Goal: Find specific page/section: Find specific page/section

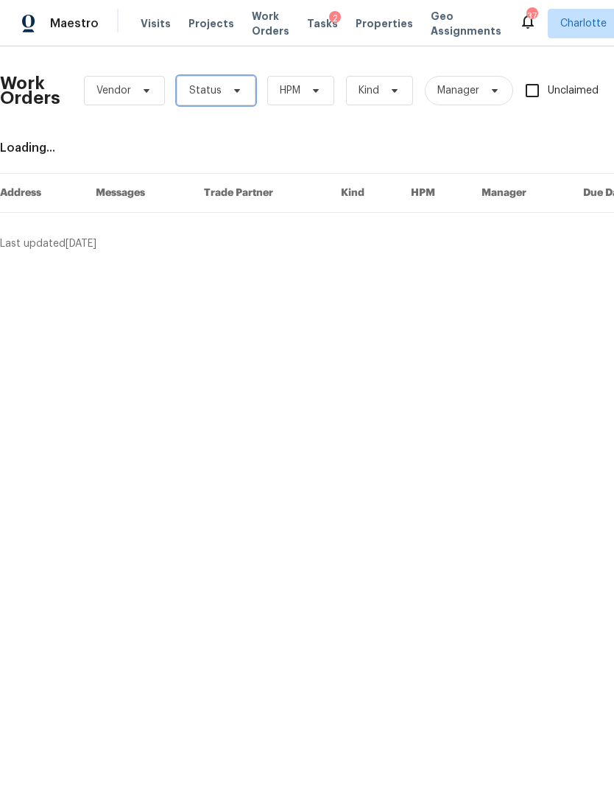
click at [227, 89] on span at bounding box center [235, 91] width 16 height 12
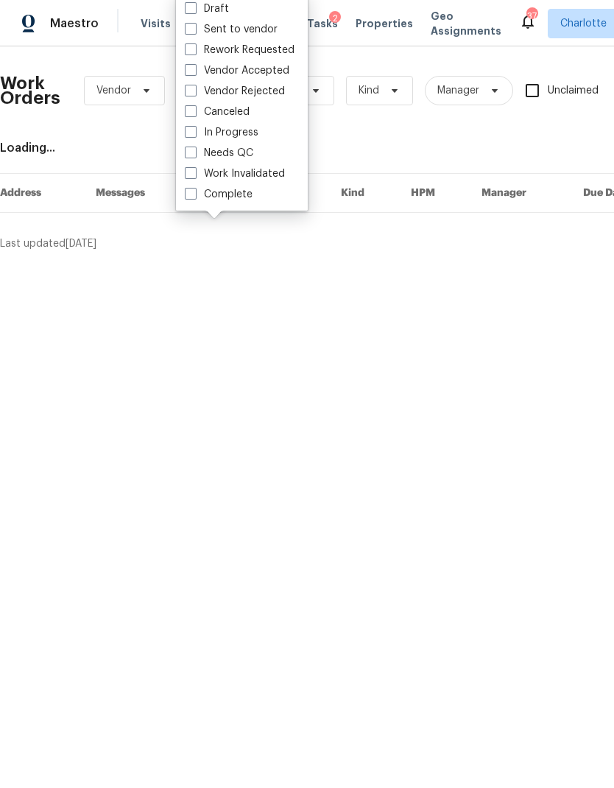
click at [245, 158] on label "Needs QC" at bounding box center [219, 153] width 68 height 15
click at [194, 155] on input "Needs QC" at bounding box center [190, 151] width 10 height 10
checkbox input "true"
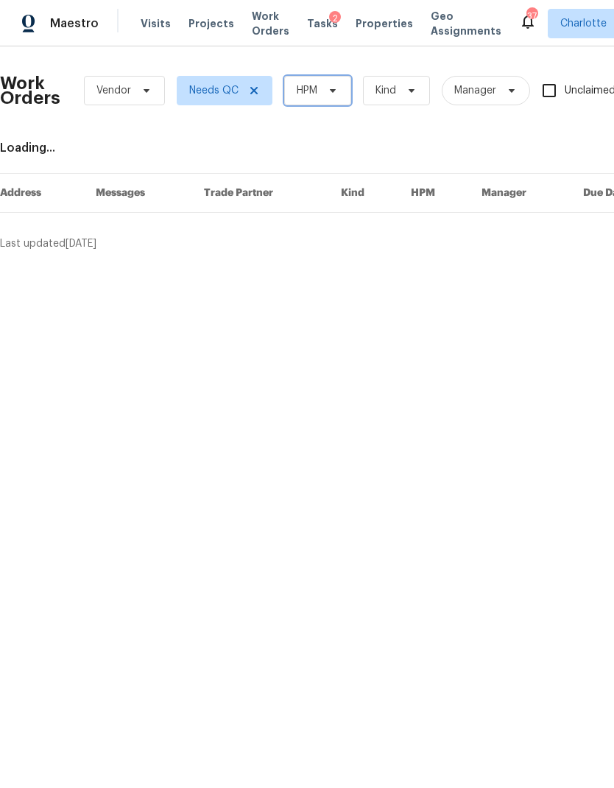
click at [317, 96] on span "HPM" at bounding box center [307, 90] width 21 height 15
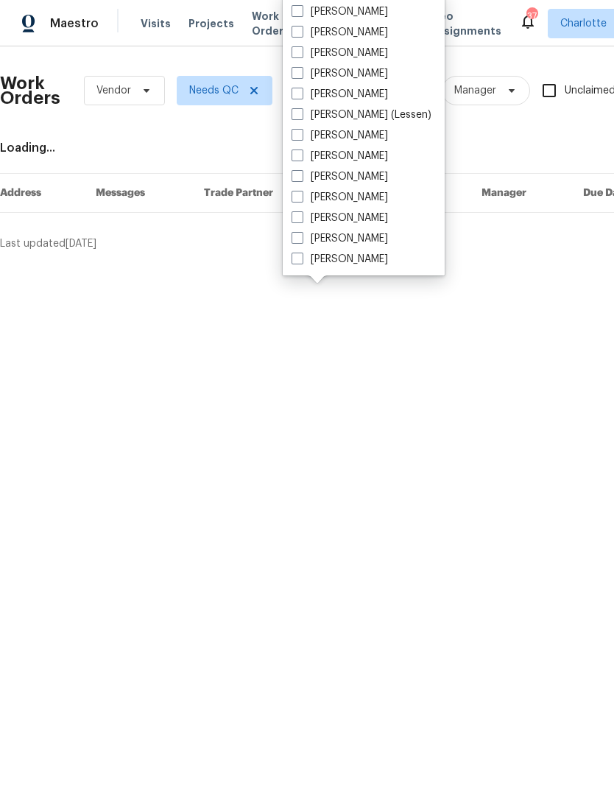
scroll to position [183, 0]
click at [351, 261] on label "[PERSON_NAME]" at bounding box center [340, 259] width 96 height 15
click at [301, 261] on input "[PERSON_NAME]" at bounding box center [297, 257] width 10 height 10
checkbox input "true"
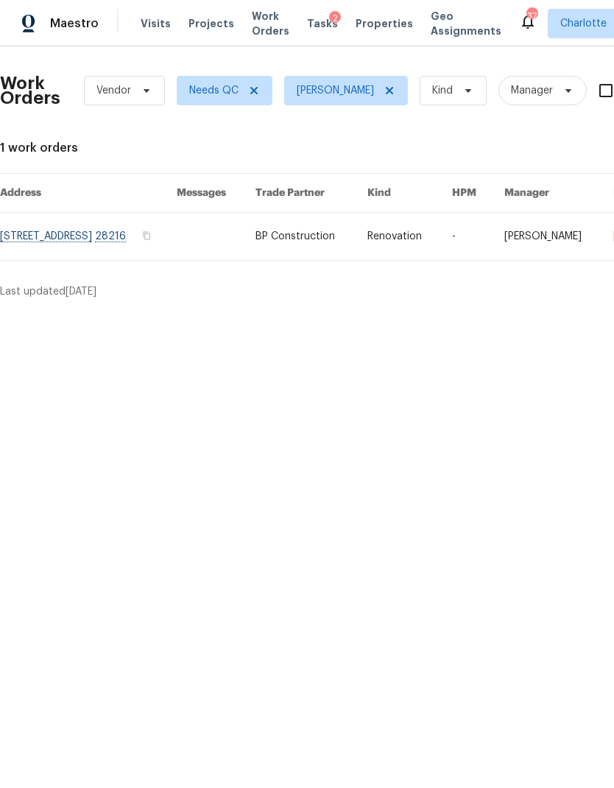
click at [57, 32] on div "Maestro" at bounding box center [49, 23] width 99 height 29
